Goal: Information Seeking & Learning: Check status

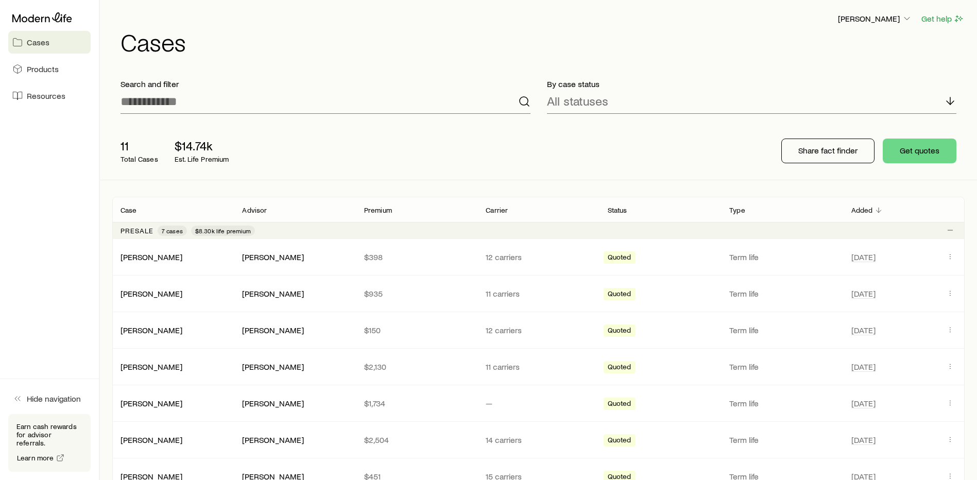
click at [424, 162] on div "11 Total Cases $14.74k Est. Life Premium" at bounding box center [277, 150] width 330 height 41
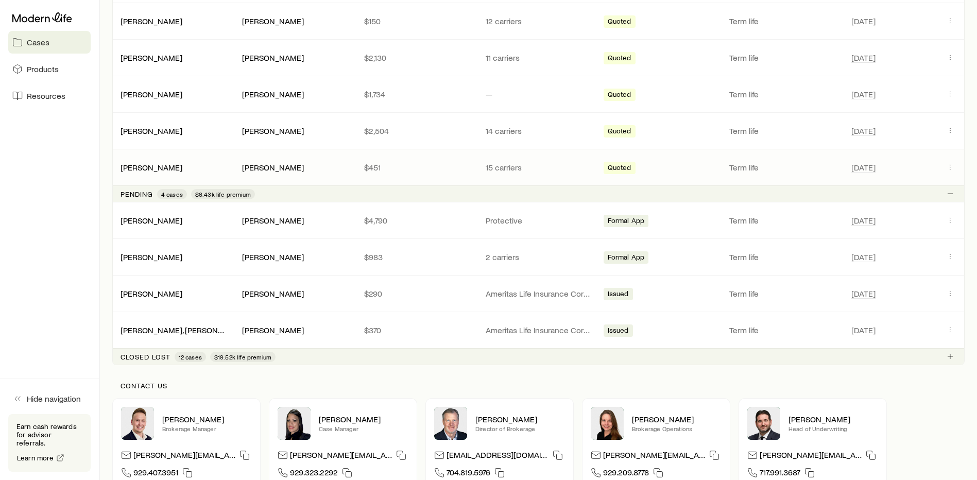
scroll to position [419, 0]
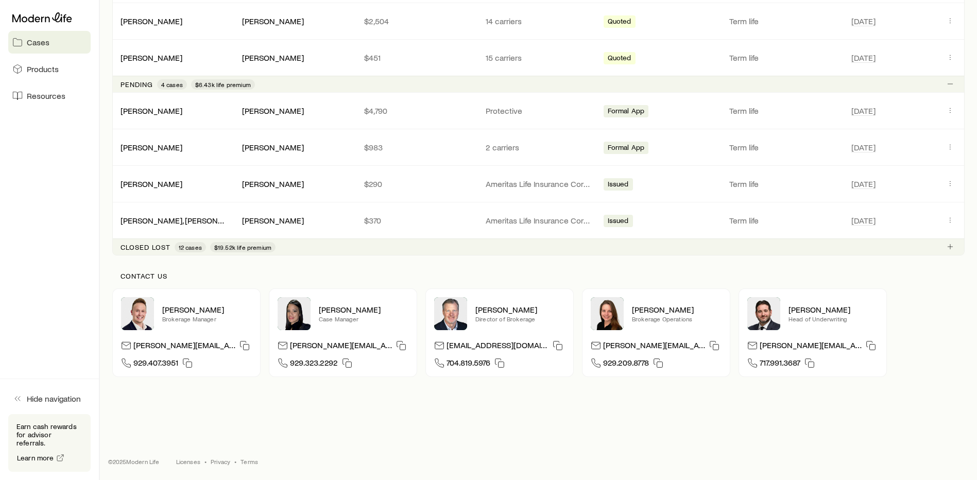
scroll to position [367, 0]
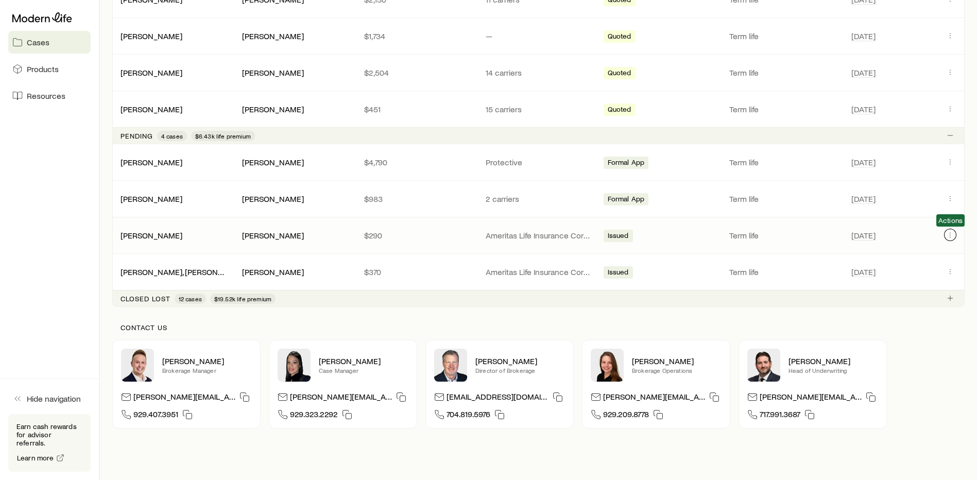
click at [952, 238] on icon "Client cases" at bounding box center [950, 235] width 8 height 8
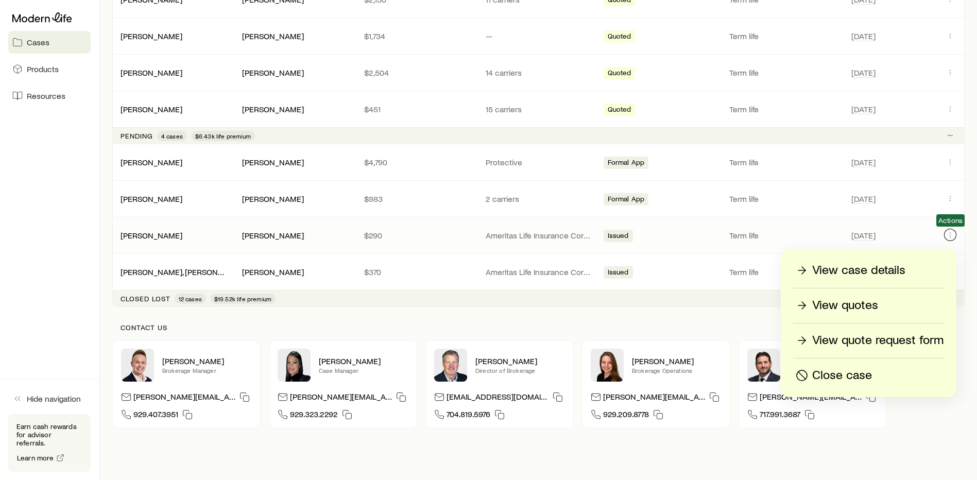
click at [952, 238] on icon "Client cases" at bounding box center [950, 235] width 8 height 8
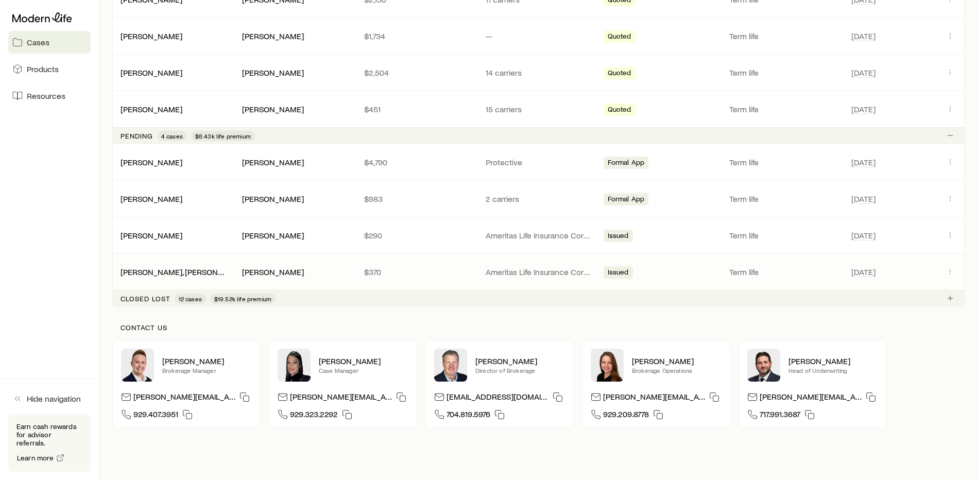
click at [953, 277] on span "Client cases" at bounding box center [950, 271] width 12 height 13
click at [952, 271] on icon "Client cases" at bounding box center [950, 271] width 8 height 8
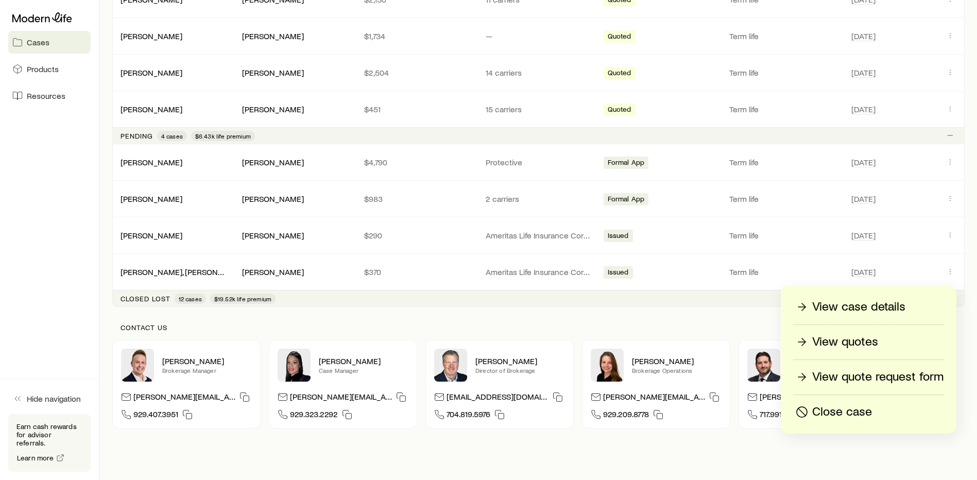
click at [893, 303] on p "View case details" at bounding box center [858, 307] width 93 height 16
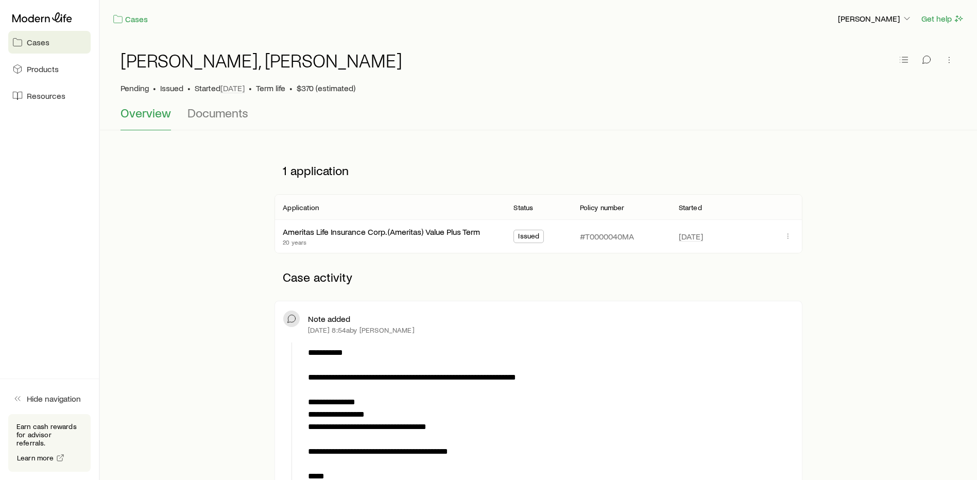
click at [202, 105] on div "[PERSON_NAME], [PERSON_NAME] Pending • Issued • Started [DATE] • Term life • $3…" at bounding box center [539, 72] width 836 height 68
click at [233, 118] on span "Documents" at bounding box center [217, 113] width 61 height 14
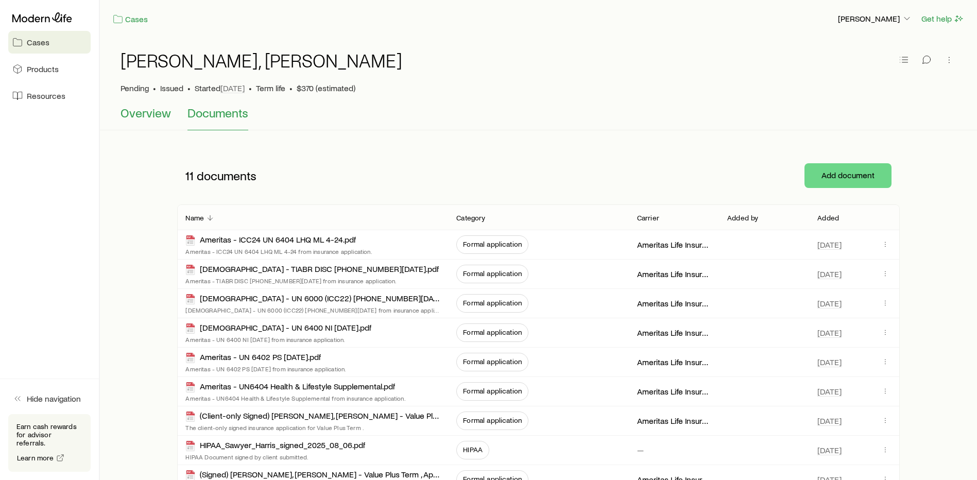
click at [148, 111] on span "Overview" at bounding box center [146, 113] width 50 height 14
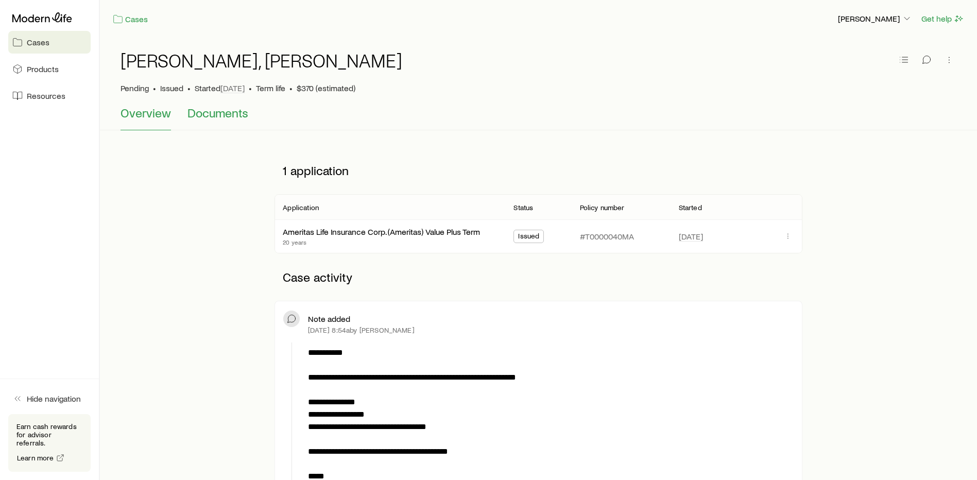
click at [219, 118] on span "Documents" at bounding box center [217, 113] width 61 height 14
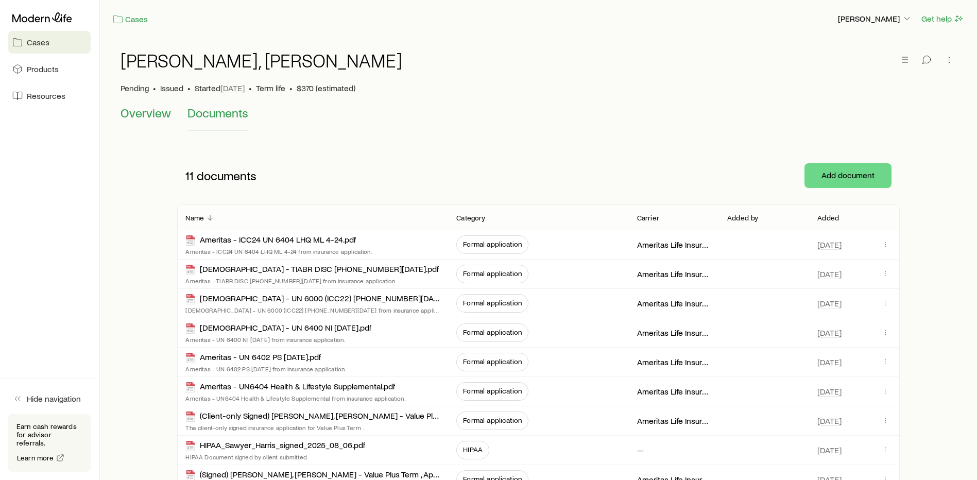
click at [154, 120] on button "Overview" at bounding box center [146, 118] width 50 height 25
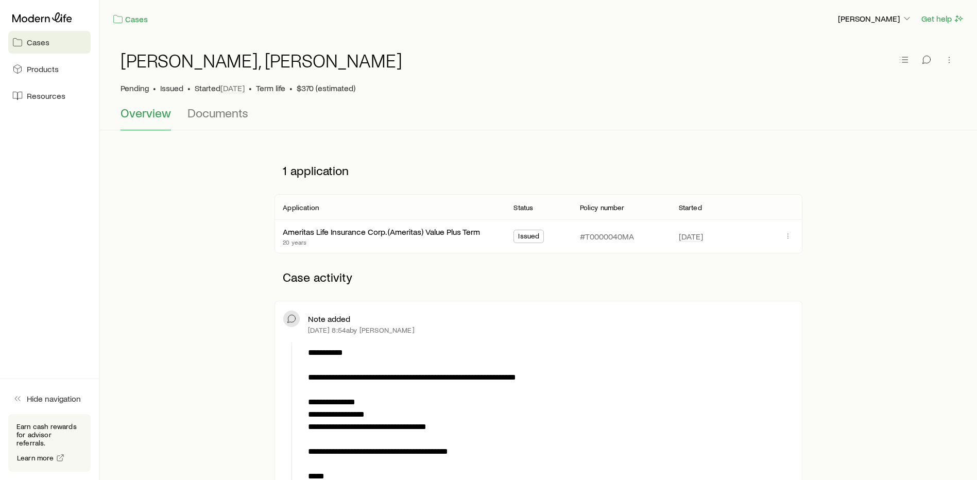
click at [469, 90] on div "Pending • Issued • Started [DATE] • Term life • $370 (estimated)" at bounding box center [539, 88] width 836 height 10
click at [510, 159] on p "1 application" at bounding box center [538, 170] width 527 height 31
